Goal: Task Accomplishment & Management: Complete application form

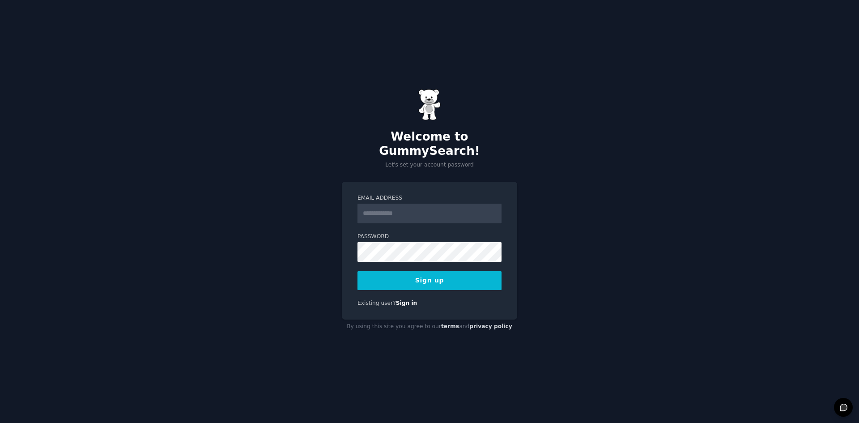
click at [399, 208] on input "Email Address" at bounding box center [429, 214] width 144 height 20
click at [395, 204] on input "Email Address" at bounding box center [429, 214] width 144 height 20
click at [401, 204] on input "**********" at bounding box center [429, 214] width 144 height 20
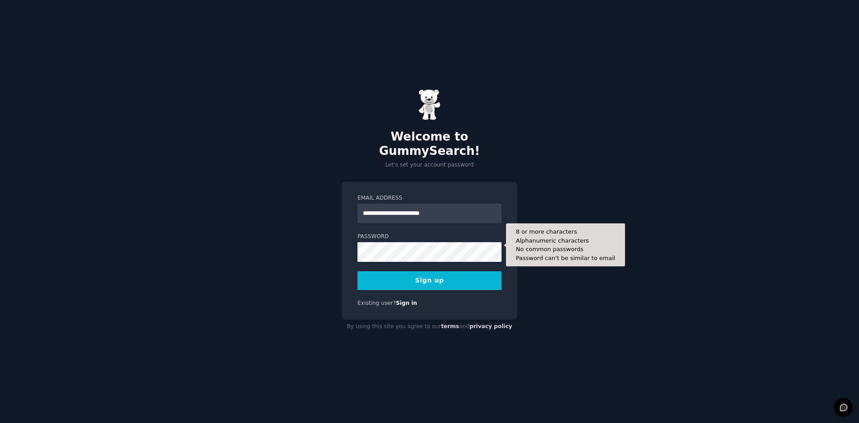
type input "**********"
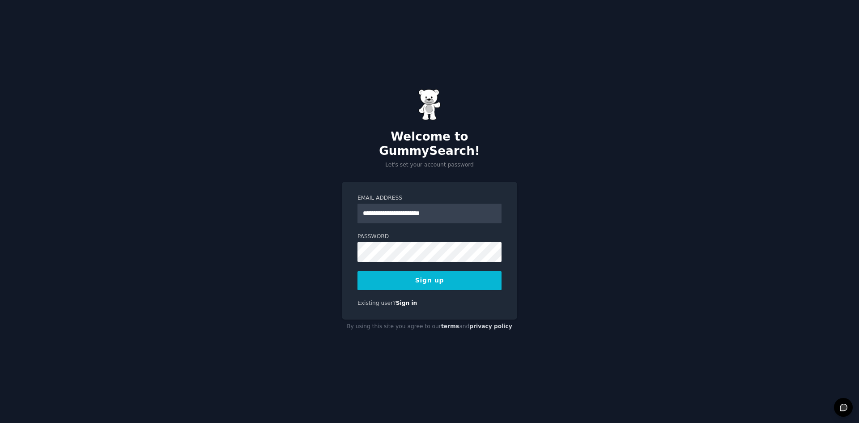
click at [390, 240] on form "**********" at bounding box center [429, 242] width 144 height 96
click at [384, 284] on div "**********" at bounding box center [429, 251] width 175 height 138
click at [384, 277] on button "Sign up" at bounding box center [429, 280] width 144 height 19
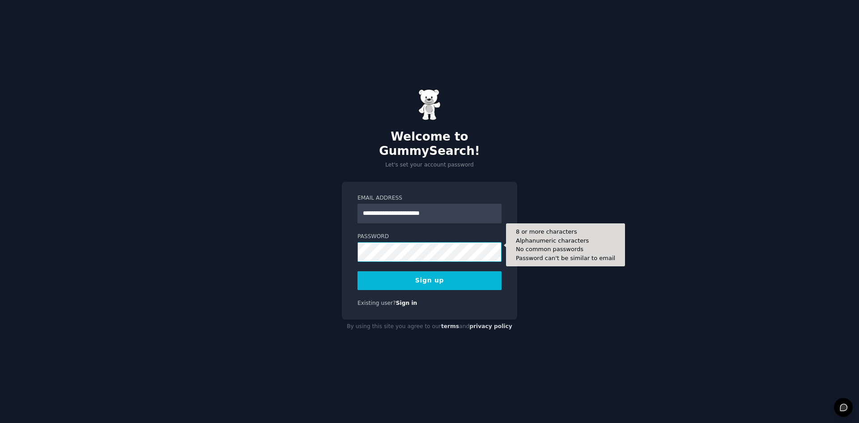
click at [357, 271] on button "Sign up" at bounding box center [429, 280] width 144 height 19
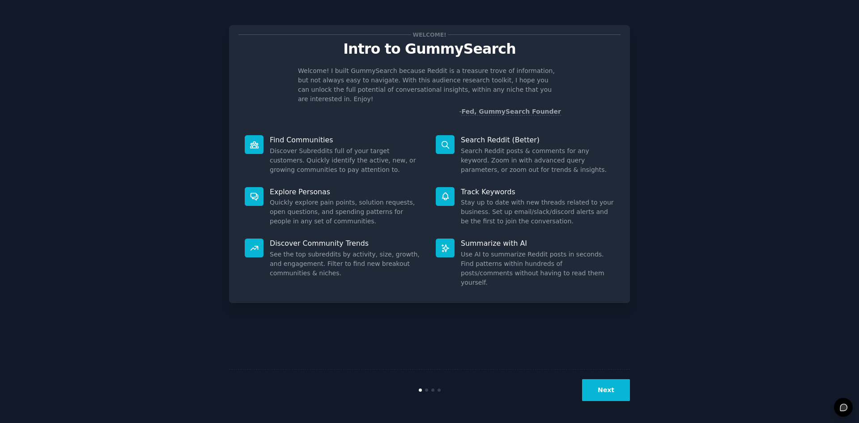
click at [605, 392] on button "Next" at bounding box center [606, 390] width 48 height 22
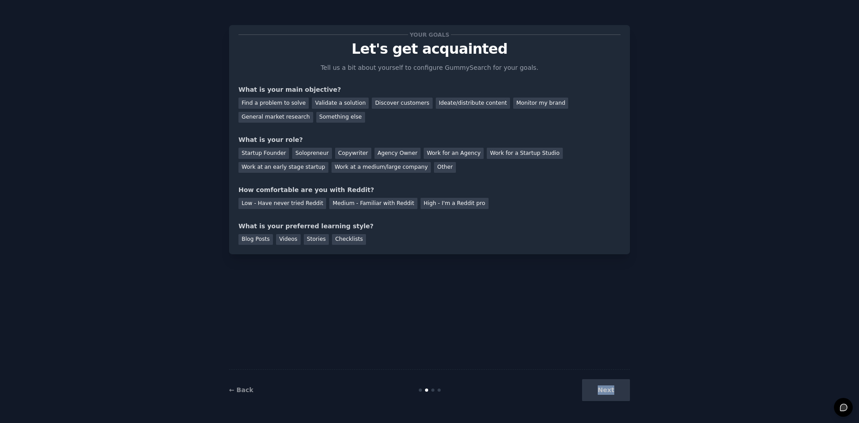
click at [605, 392] on div "Next" at bounding box center [563, 390] width 134 height 22
click at [601, 394] on div "Next" at bounding box center [563, 390] width 134 height 22
click at [246, 391] on link "← Back" at bounding box center [241, 389] width 24 height 7
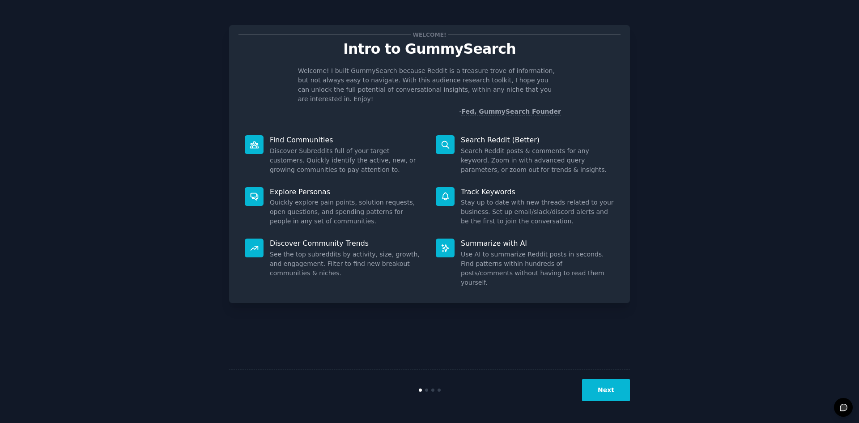
drag, startPoint x: 246, startPoint y: 391, endPoint x: 326, endPoint y: 384, distance: 80.4
click at [257, 388] on div "Next" at bounding box center [429, 389] width 401 height 41
click at [615, 393] on button "Next" at bounding box center [606, 390] width 48 height 22
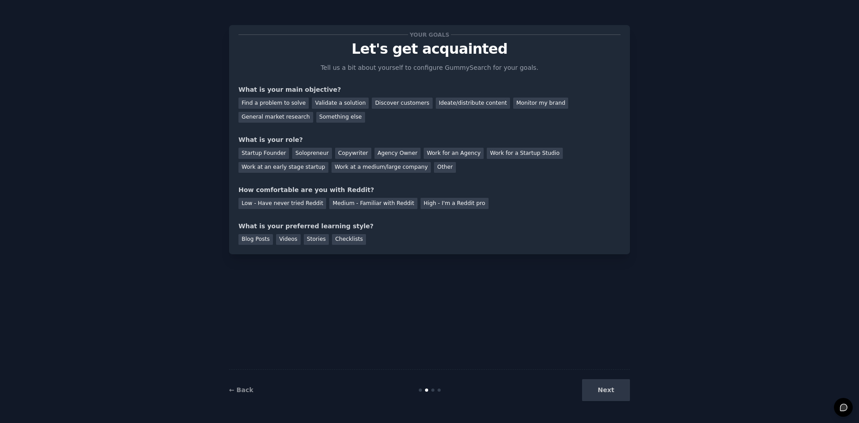
click at [613, 393] on div "Next" at bounding box center [563, 390] width 134 height 22
click at [331, 104] on div "Validate a solution" at bounding box center [340, 103] width 57 height 11
click at [434, 167] on div "Other" at bounding box center [445, 167] width 22 height 11
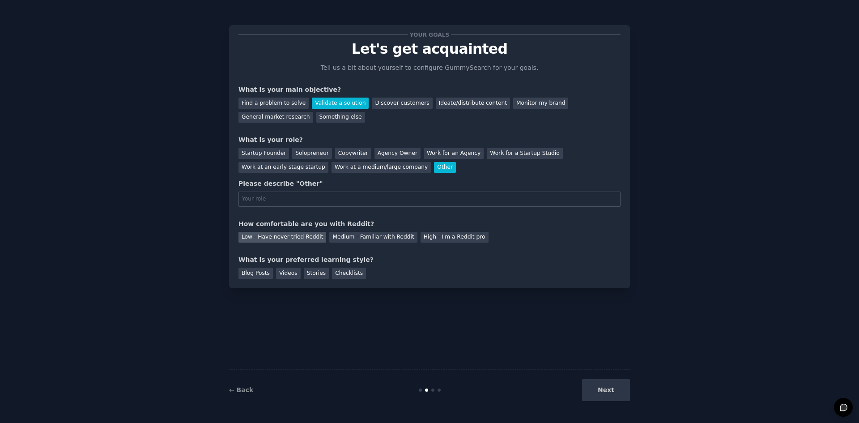
click at [309, 236] on div "Low - Have never tried Reddit" at bounding box center [282, 237] width 88 height 11
click at [341, 277] on div "Checklists" at bounding box center [349, 272] width 34 height 11
click at [598, 397] on div "Next" at bounding box center [563, 390] width 134 height 22
click at [412, 197] on input "text" at bounding box center [429, 198] width 382 height 15
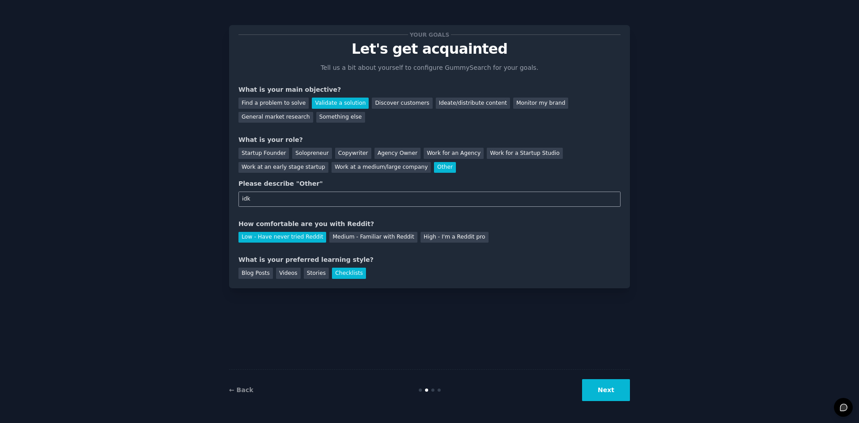
type input "idk"
click at [598, 397] on button "Next" at bounding box center [606, 390] width 48 height 22
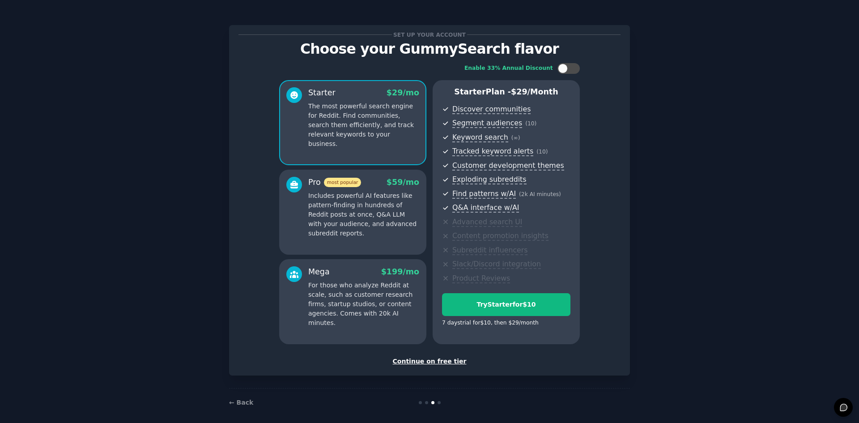
click at [443, 359] on div "Continue on free tier" at bounding box center [429, 360] width 382 height 9
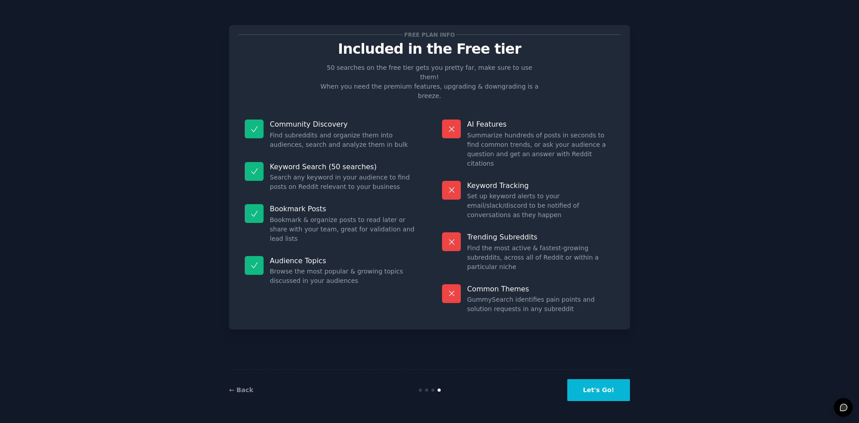
click at [585, 386] on button "Let's Go!" at bounding box center [598, 390] width 63 height 22
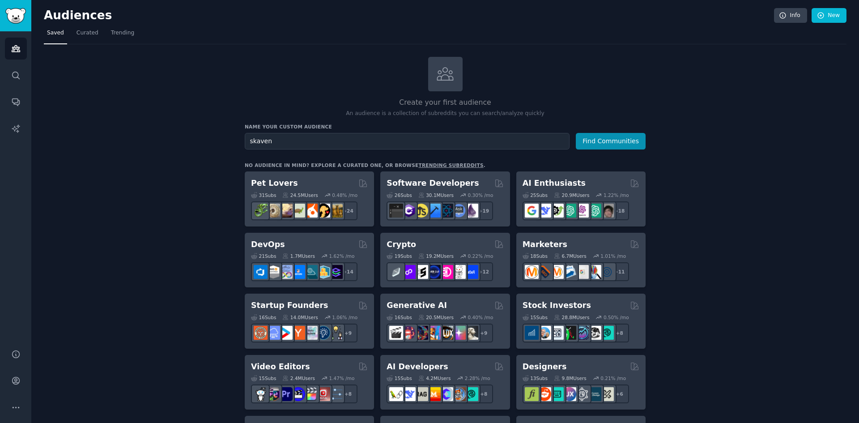
type input "skaven"
click at [576, 133] on button "Find Communities" at bounding box center [611, 141] width 70 height 17
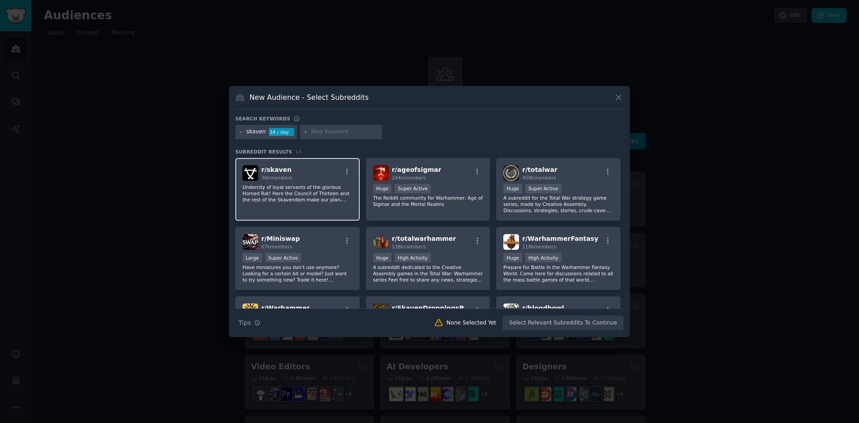
click at [285, 181] on div "r/ skaven 36k members Undercity of loyal servants of the glorious Horned Rat! H…" at bounding box center [297, 189] width 124 height 63
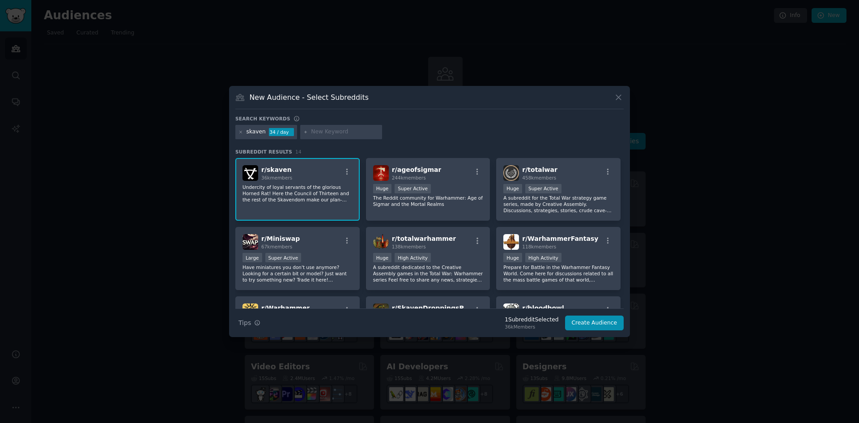
click at [285, 181] on div "r/ skaven 36k members Undercity of loyal servants of the glorious Horned Rat! H…" at bounding box center [297, 189] width 124 height 63
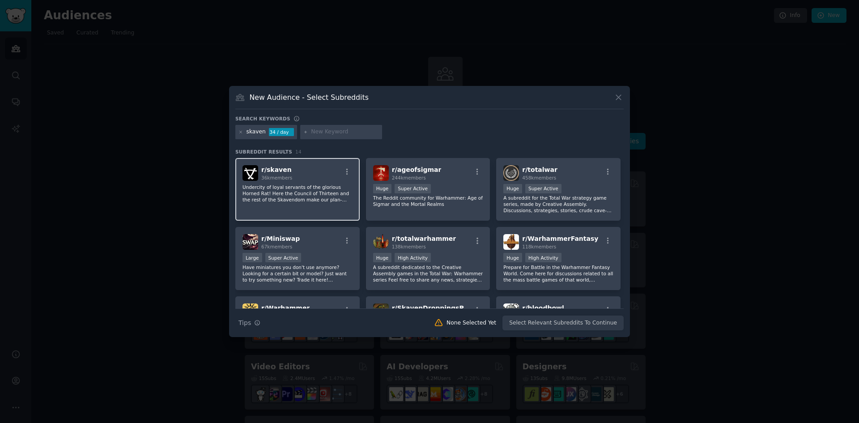
click at [287, 182] on div "r/ skaven 36k members Undercity of loyal servants of the glorious Horned Rat! H…" at bounding box center [297, 189] width 124 height 63
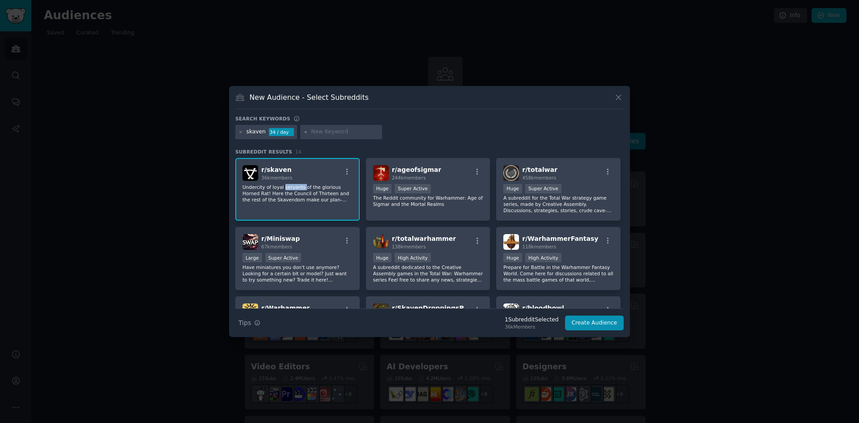
click at [287, 182] on div "r/ skaven 36k members Undercity of loyal servants of the glorious Horned Rat! H…" at bounding box center [297, 189] width 124 height 63
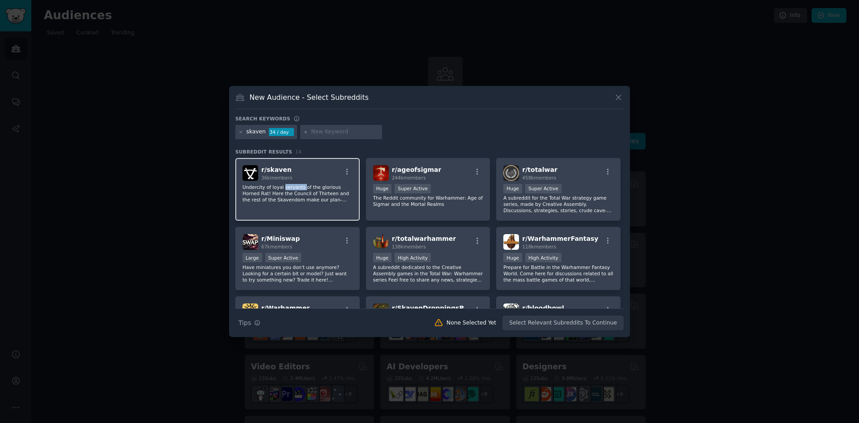
click at [287, 182] on div "r/ skaven 36k members Undercity of loyal servants of the glorious Horned Rat! H…" at bounding box center [297, 189] width 124 height 63
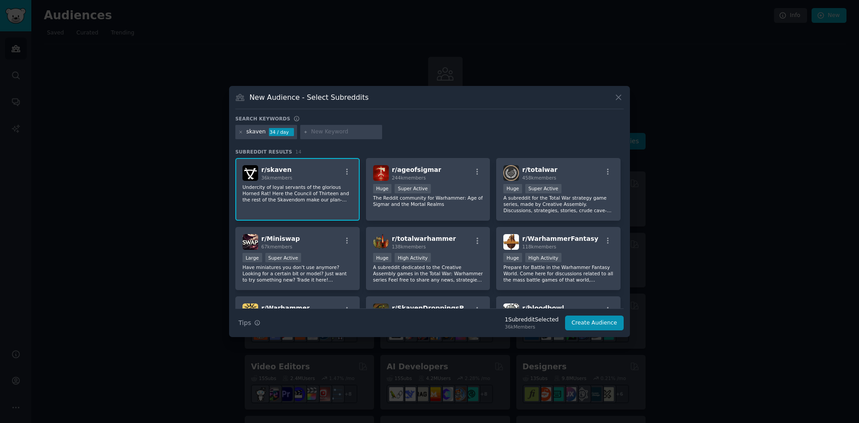
click at [621, 91] on div "New Audience - Select Subreddits Search keywords skaven 34 / day Subreddit Resu…" at bounding box center [429, 211] width 401 height 251
click at [621, 93] on icon at bounding box center [618, 97] width 9 height 9
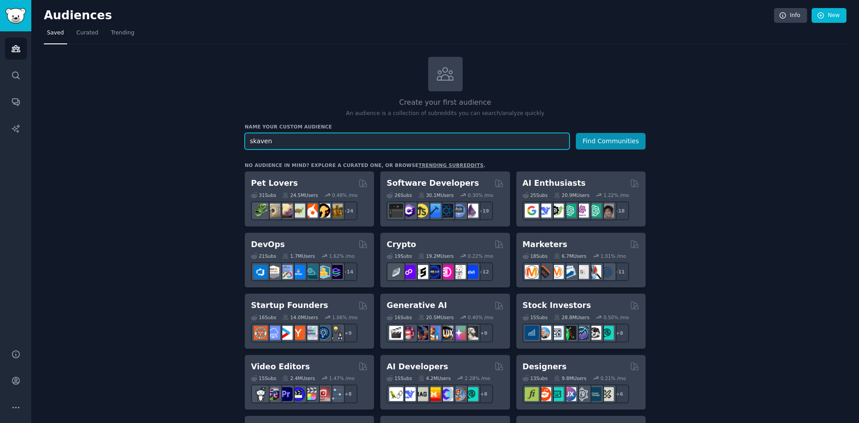
drag, startPoint x: 396, startPoint y: 139, endPoint x: 115, endPoint y: 141, distance: 281.3
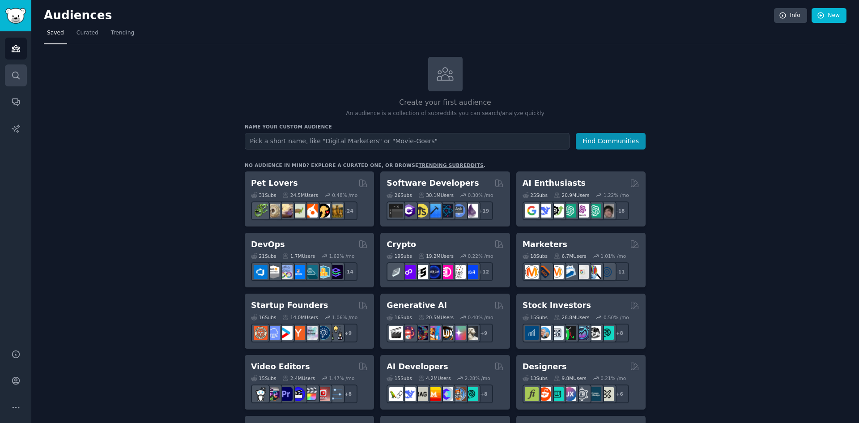
click at [19, 73] on link "Search" at bounding box center [16, 75] width 22 height 22
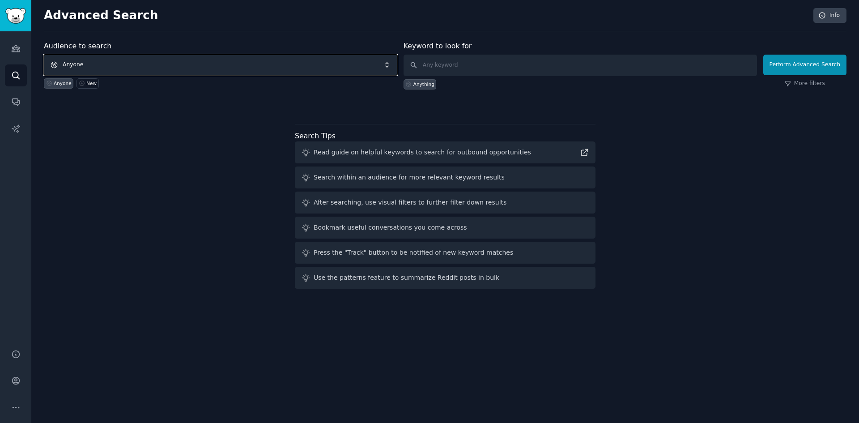
click at [241, 59] on span "Anyone" at bounding box center [220, 65] width 353 height 21
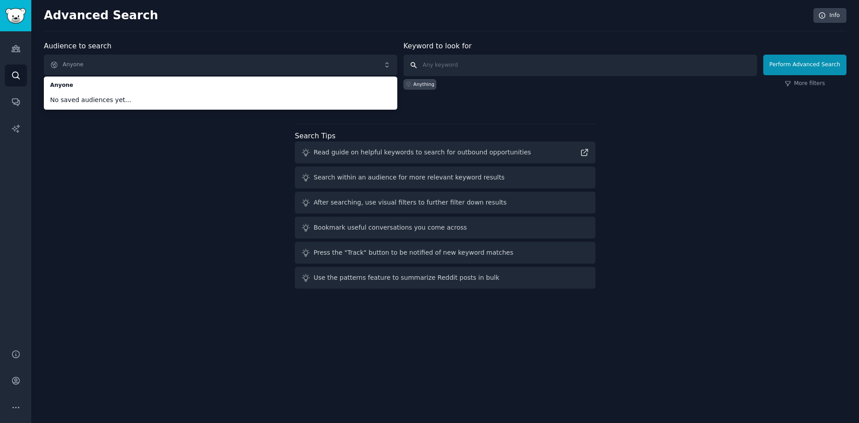
click at [452, 70] on input "text" at bounding box center [579, 65] width 353 height 21
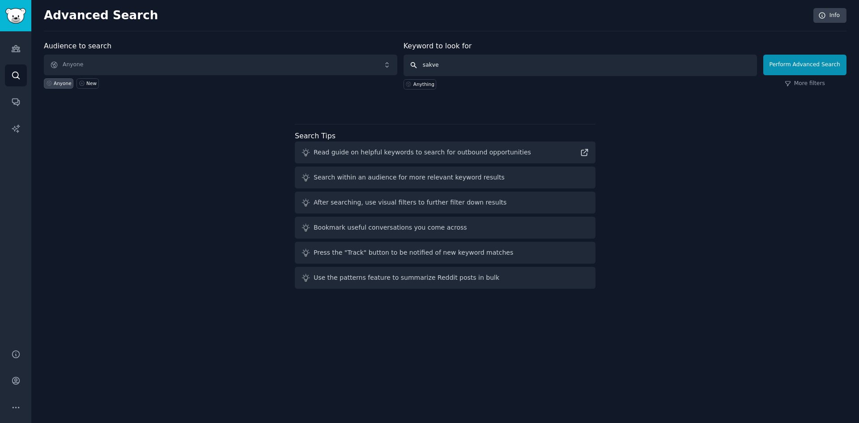
type input "sakven"
drag, startPoint x: 478, startPoint y: 73, endPoint x: 403, endPoint y: 66, distance: 74.6
click at [420, 68] on input "sakven" at bounding box center [579, 65] width 353 height 21
type input "skaven"
click button "Perform Advanced Search" at bounding box center [804, 65] width 83 height 21
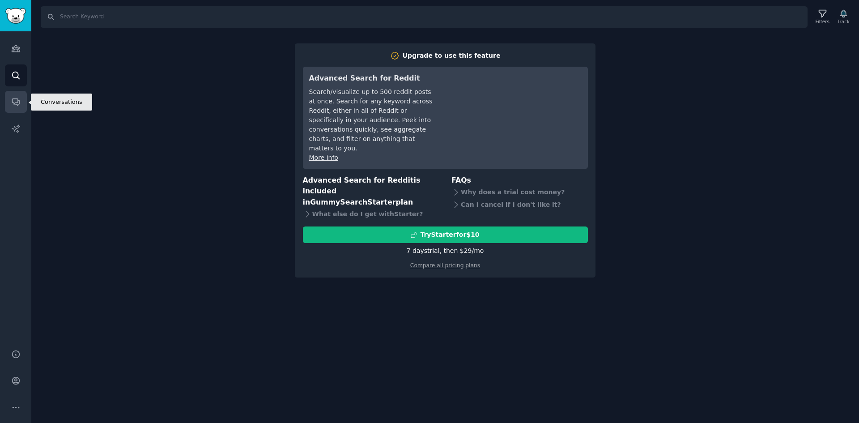
click at [13, 109] on link "Conversations" at bounding box center [16, 102] width 22 height 22
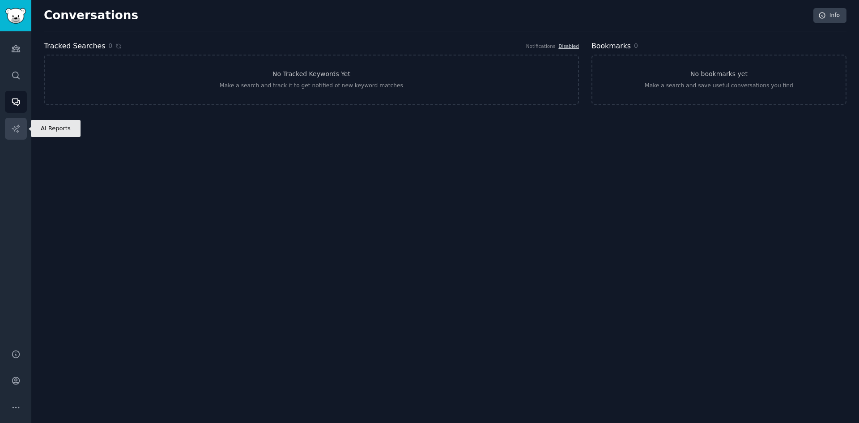
click at [11, 132] on icon "Sidebar" at bounding box center [15, 128] width 9 height 9
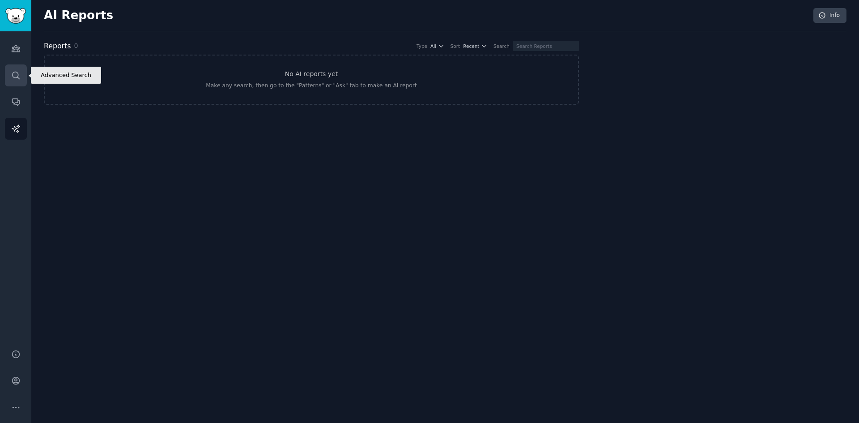
click at [11, 71] on icon "Sidebar" at bounding box center [15, 75] width 9 height 9
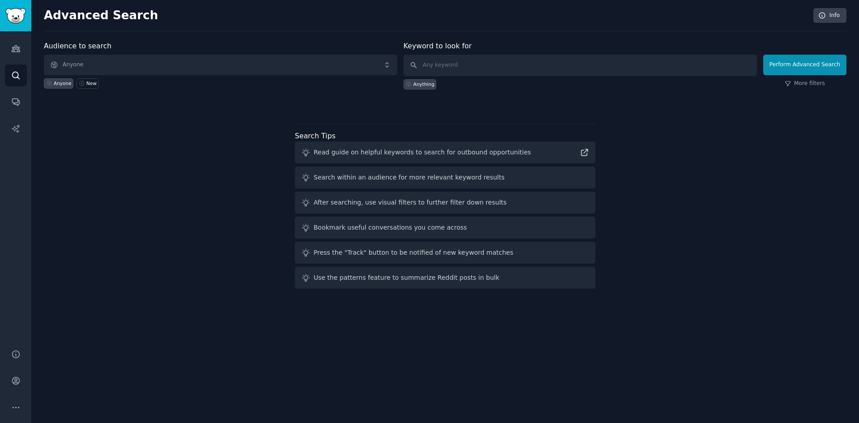
click at [27, 57] on div "Audiences Search Conversations AI Reports" at bounding box center [15, 184] width 31 height 307
click at [19, 51] on icon "Sidebar" at bounding box center [16, 49] width 8 height 6
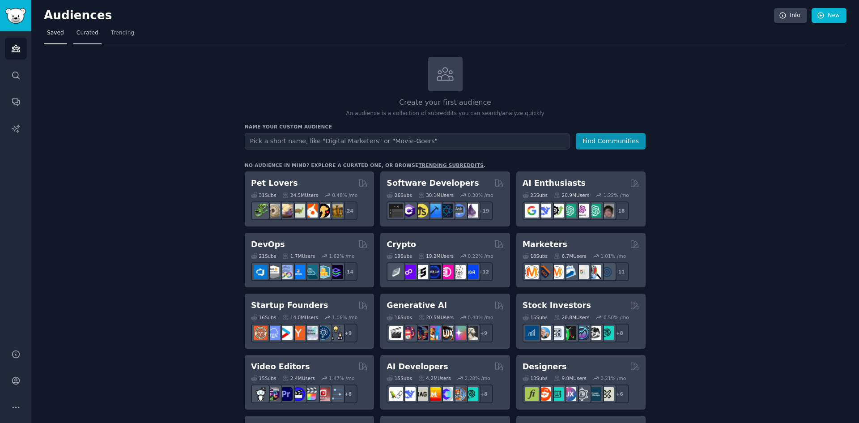
click at [91, 37] on link "Curated" at bounding box center [87, 35] width 28 height 18
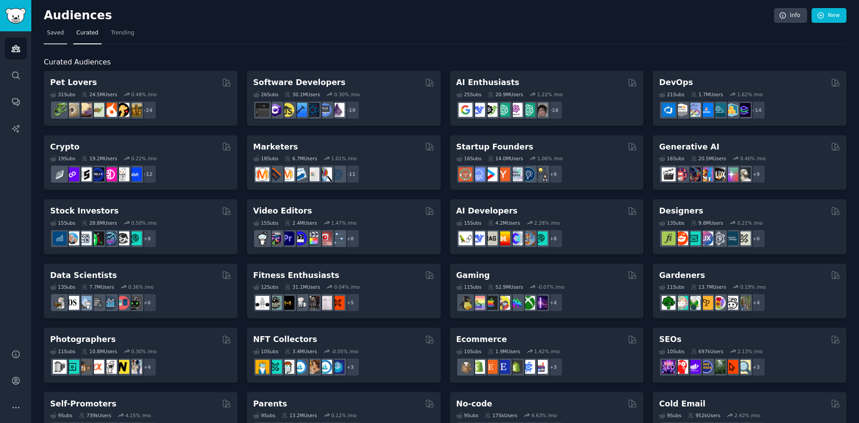
click at [54, 39] on link "Saved" at bounding box center [55, 35] width 23 height 18
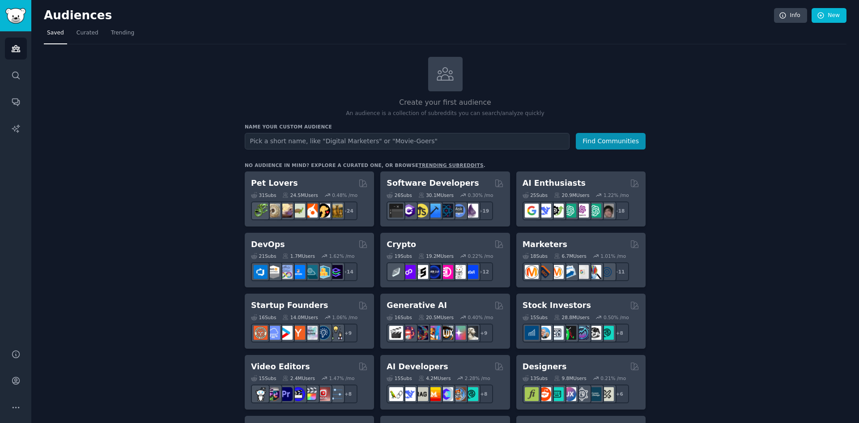
click at [321, 141] on input "text" at bounding box center [407, 141] width 325 height 17
type input "sakven"
click at [576, 133] on button "Find Communities" at bounding box center [611, 141] width 70 height 17
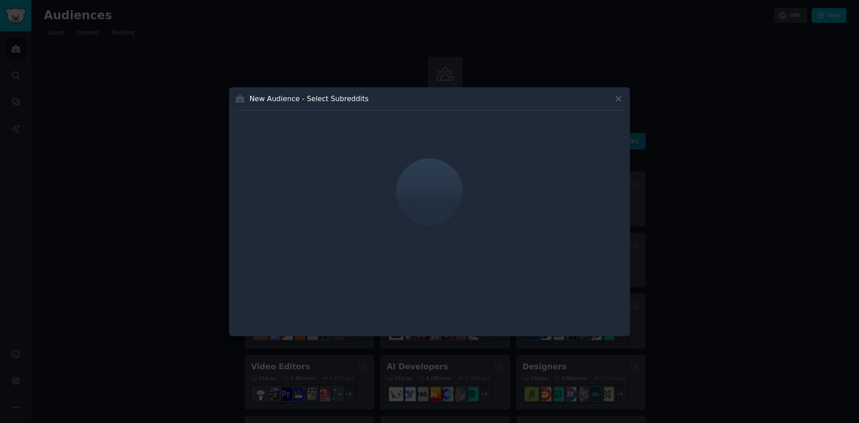
click at [613, 100] on button at bounding box center [618, 98] width 10 height 10
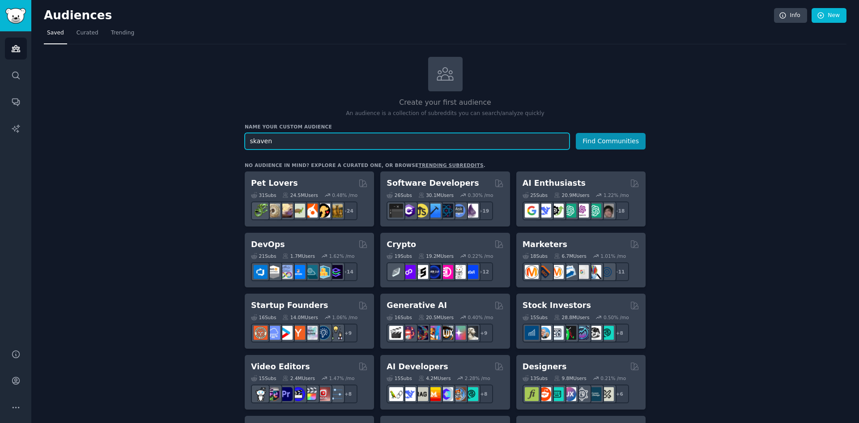
type input "skaven"
click at [576, 133] on button "Find Communities" at bounding box center [611, 141] width 70 height 17
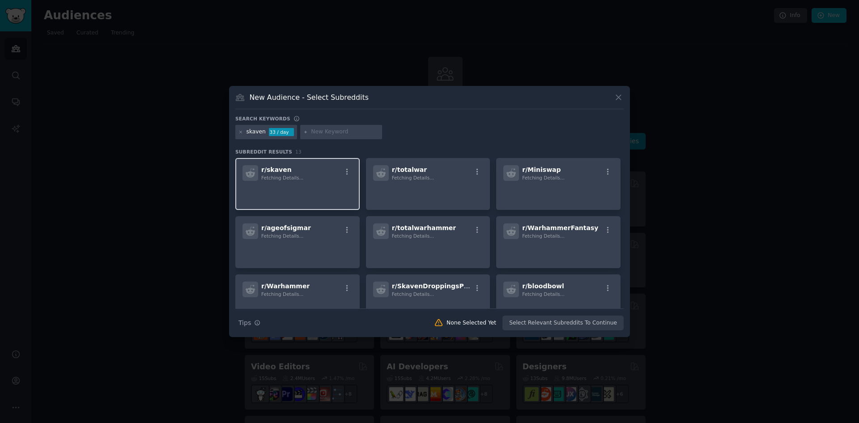
click at [325, 177] on div "r/ skaven Fetching Details..." at bounding box center [297, 173] width 110 height 16
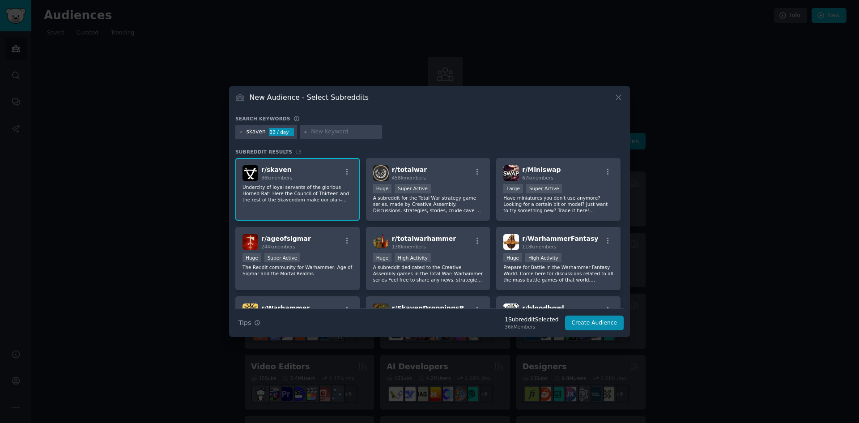
click at [308, 194] on p "Undercity of loyal servants of the glorious Horned Rat! Here the Council of Thi…" at bounding box center [297, 193] width 110 height 19
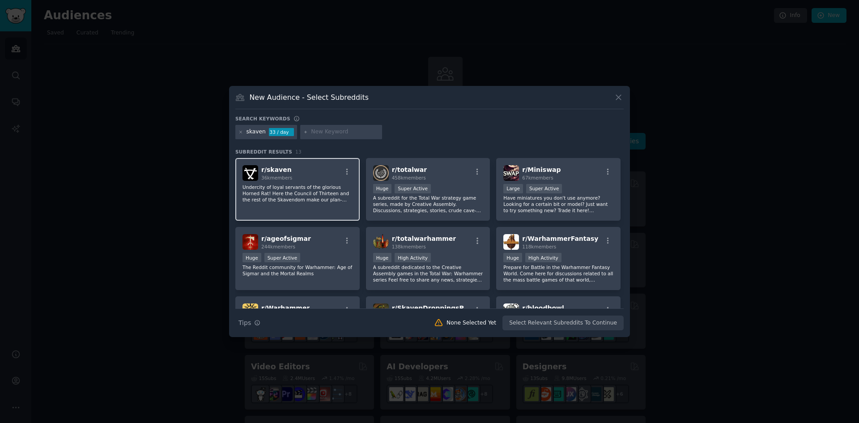
click at [277, 158] on div "r/ skaven 36k members Undercity of loyal servants of the glorious Horned Rat! H…" at bounding box center [297, 189] width 124 height 63
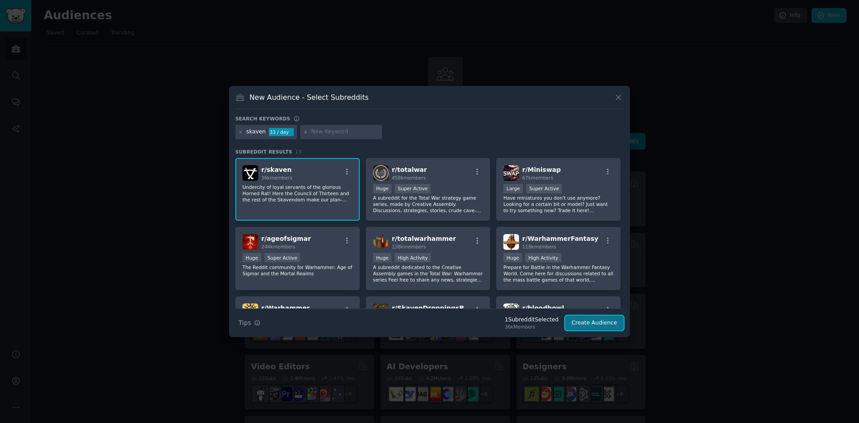
click at [615, 328] on button "Create Audience" at bounding box center [594, 322] width 59 height 15
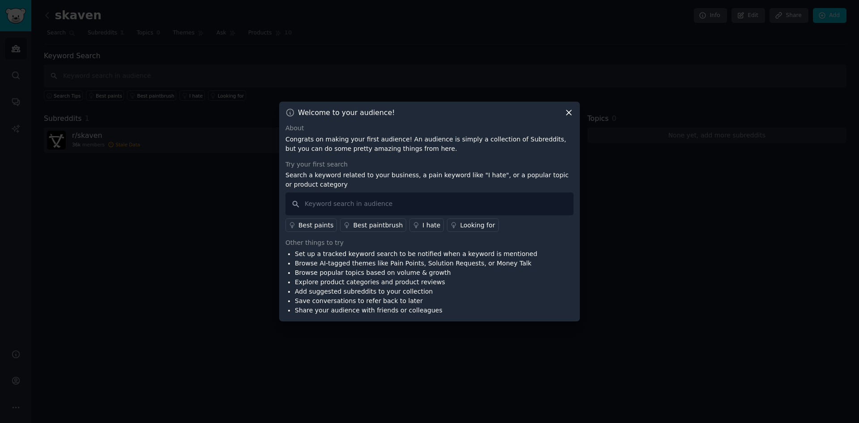
click at [570, 112] on icon at bounding box center [568, 112] width 9 height 9
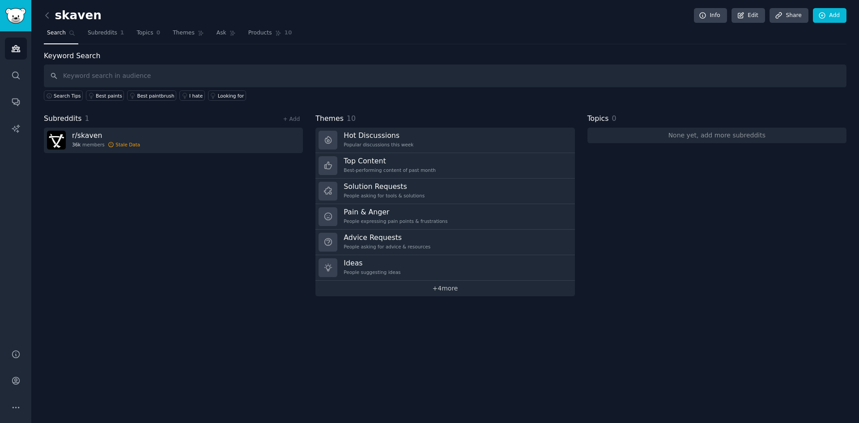
click at [447, 293] on link "+ 4 more" at bounding box center [444, 288] width 259 height 16
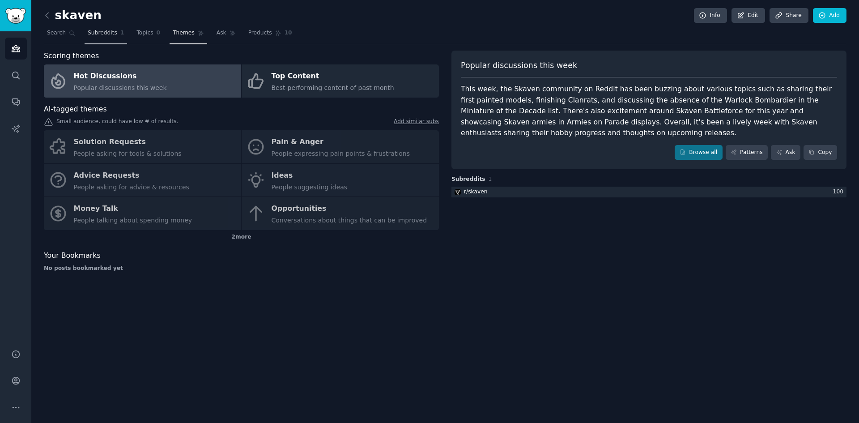
click at [106, 36] on span "Subreddits" at bounding box center [103, 33] width 30 height 8
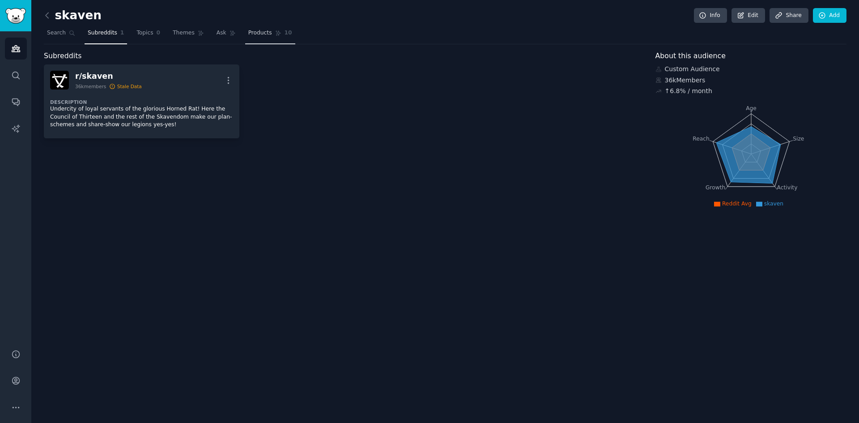
click at [245, 36] on link "Products 10" at bounding box center [270, 35] width 50 height 18
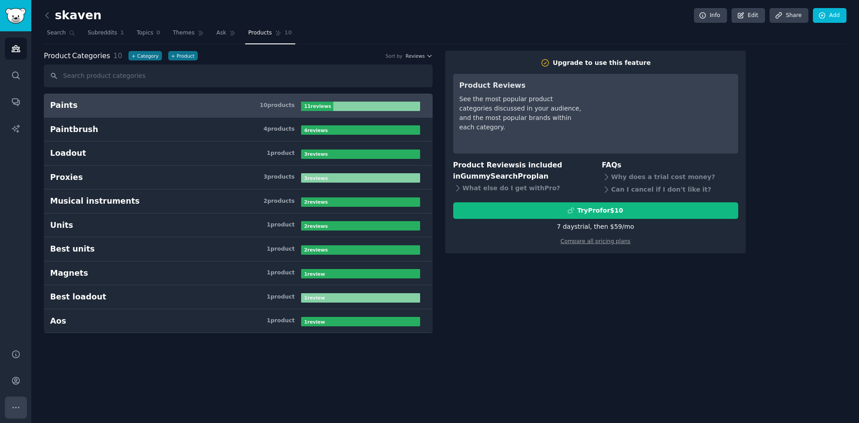
click at [13, 405] on icon "Sidebar" at bounding box center [15, 407] width 9 height 9
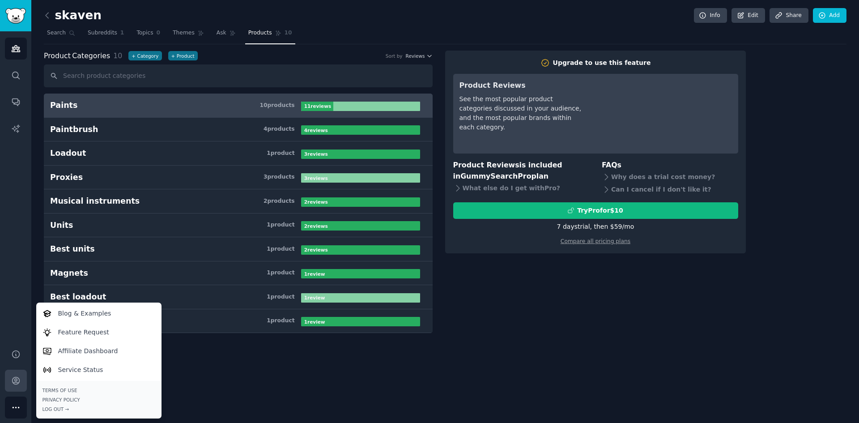
click at [14, 386] on link "Account" at bounding box center [16, 380] width 22 height 22
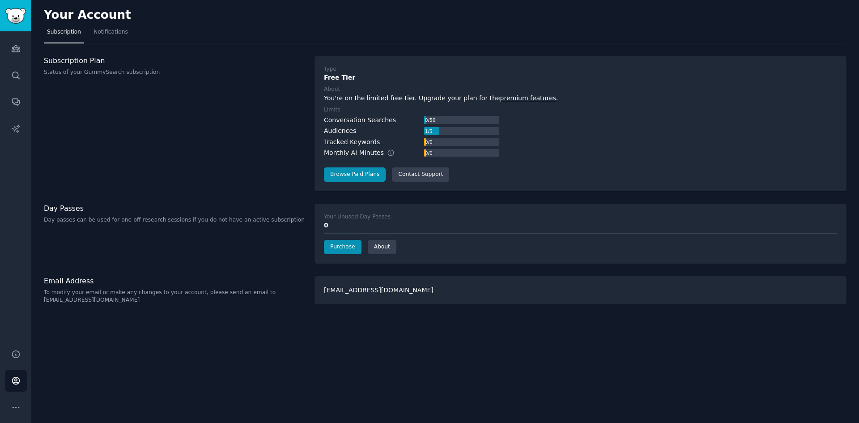
click at [397, 290] on div "[EMAIL_ADDRESS][DOMAIN_NAME]" at bounding box center [580, 290] width 532 height 28
click at [103, 32] on span "Notifications" at bounding box center [110, 32] width 34 height 8
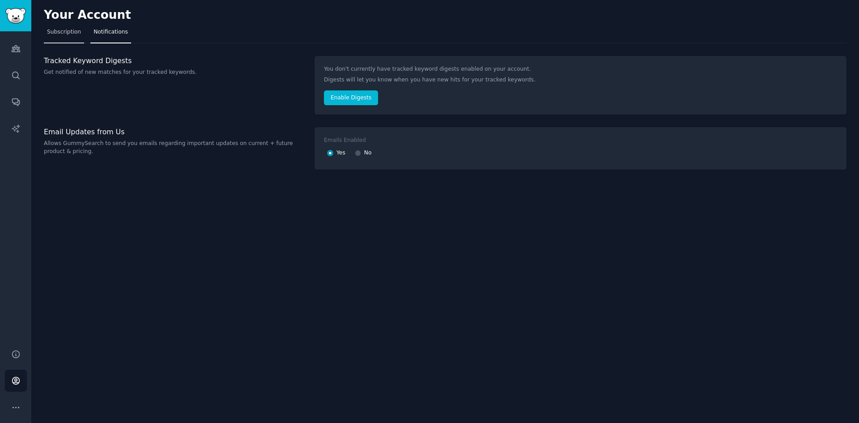
click at [63, 43] on link "Subscription" at bounding box center [64, 34] width 40 height 18
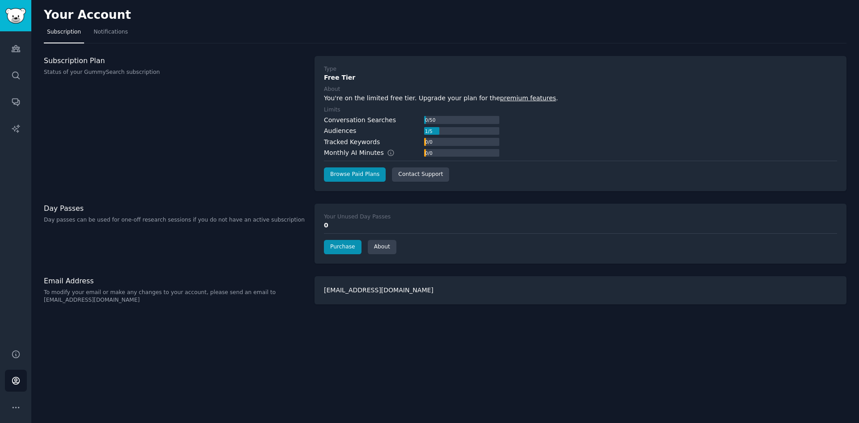
click at [3, 400] on div "Help Account More" at bounding box center [15, 380] width 31 height 85
click at [8, 404] on button "More" at bounding box center [16, 407] width 22 height 22
click at [14, 348] on link "Help" at bounding box center [16, 354] width 22 height 22
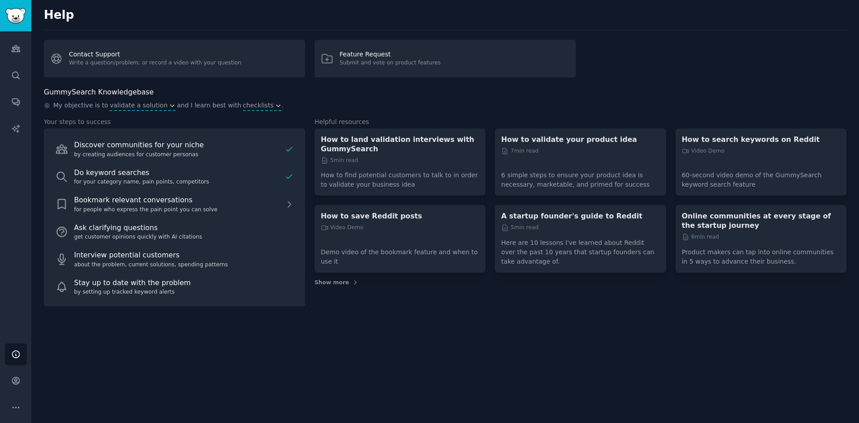
click at [15, 394] on div "Help Account More" at bounding box center [15, 380] width 31 height 85
